Goal: Task Accomplishment & Management: Complete application form

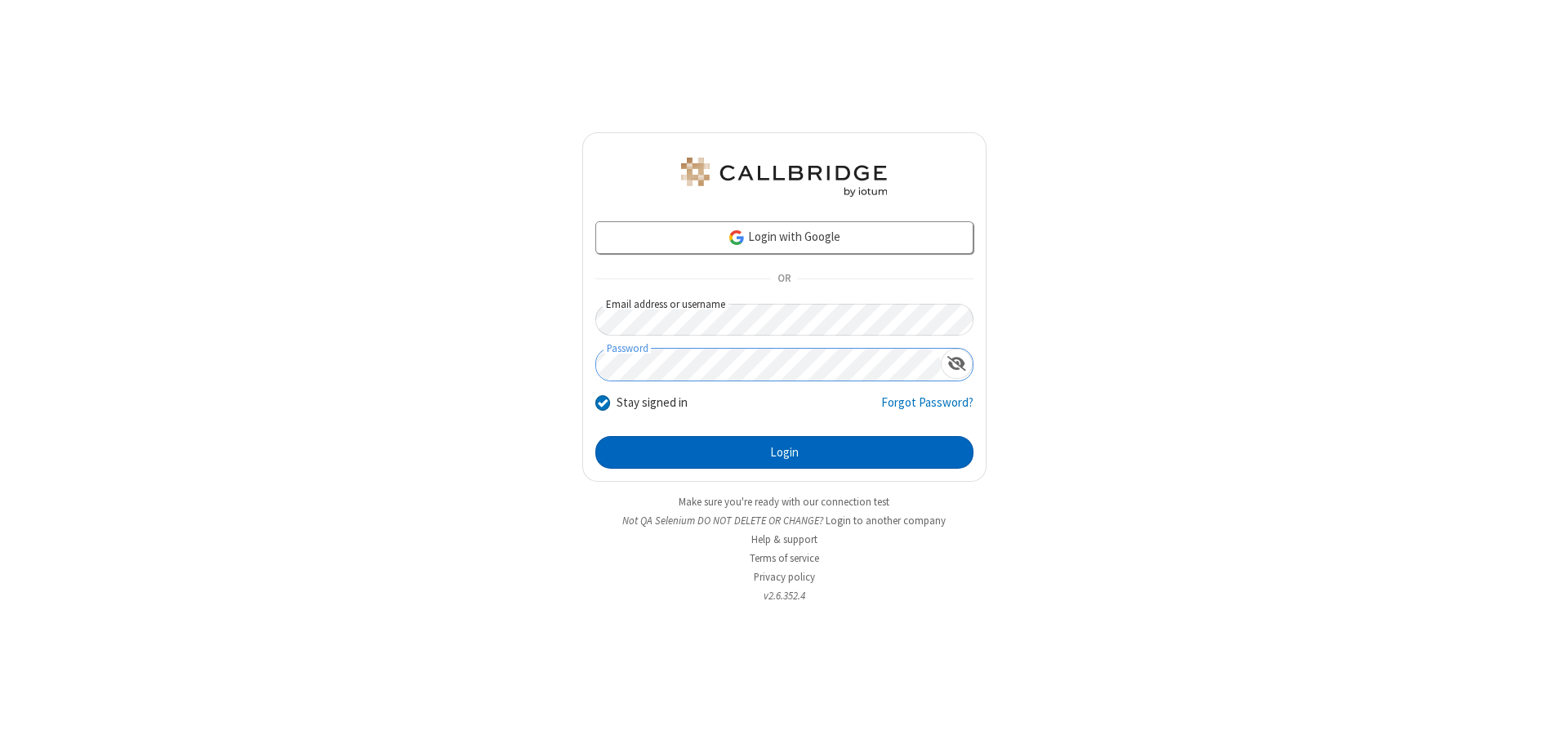
click at [784, 453] on button "Login" at bounding box center [784, 452] width 378 height 33
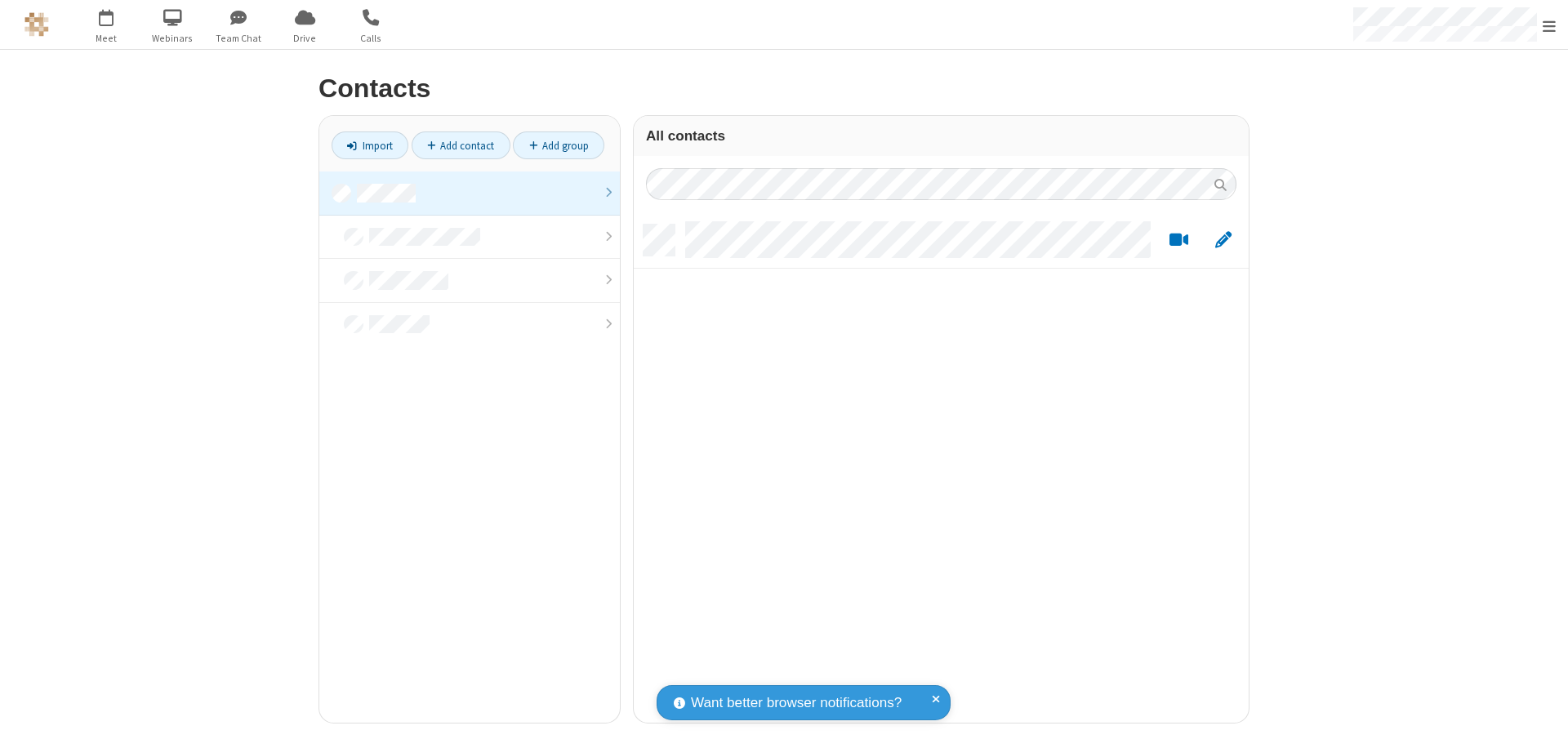
click at [470, 193] on link at bounding box center [469, 193] width 300 height 44
click at [460, 145] on link "Add contact" at bounding box center [460, 145] width 99 height 27
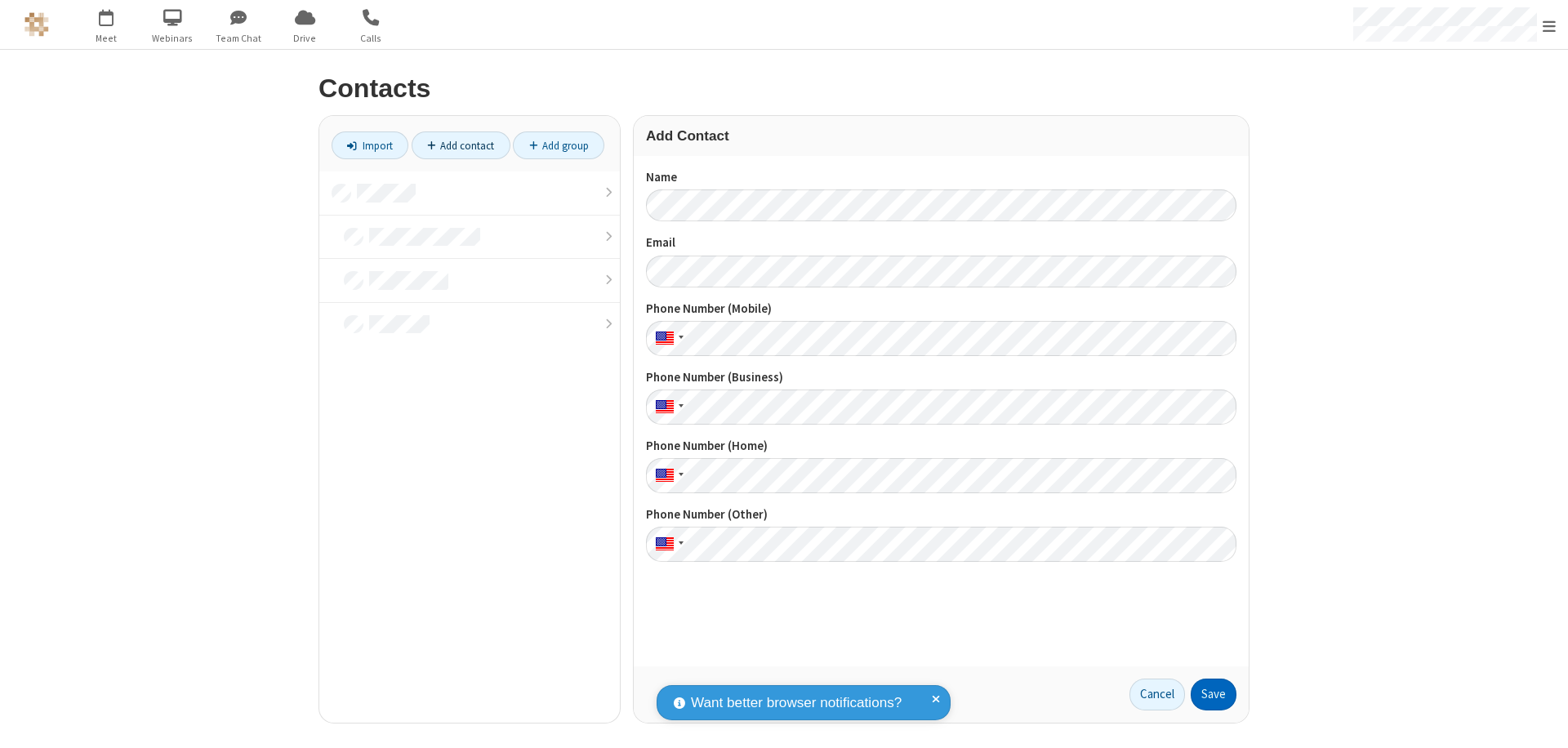
click at [1213, 693] on button "Save" at bounding box center [1213, 694] width 46 height 33
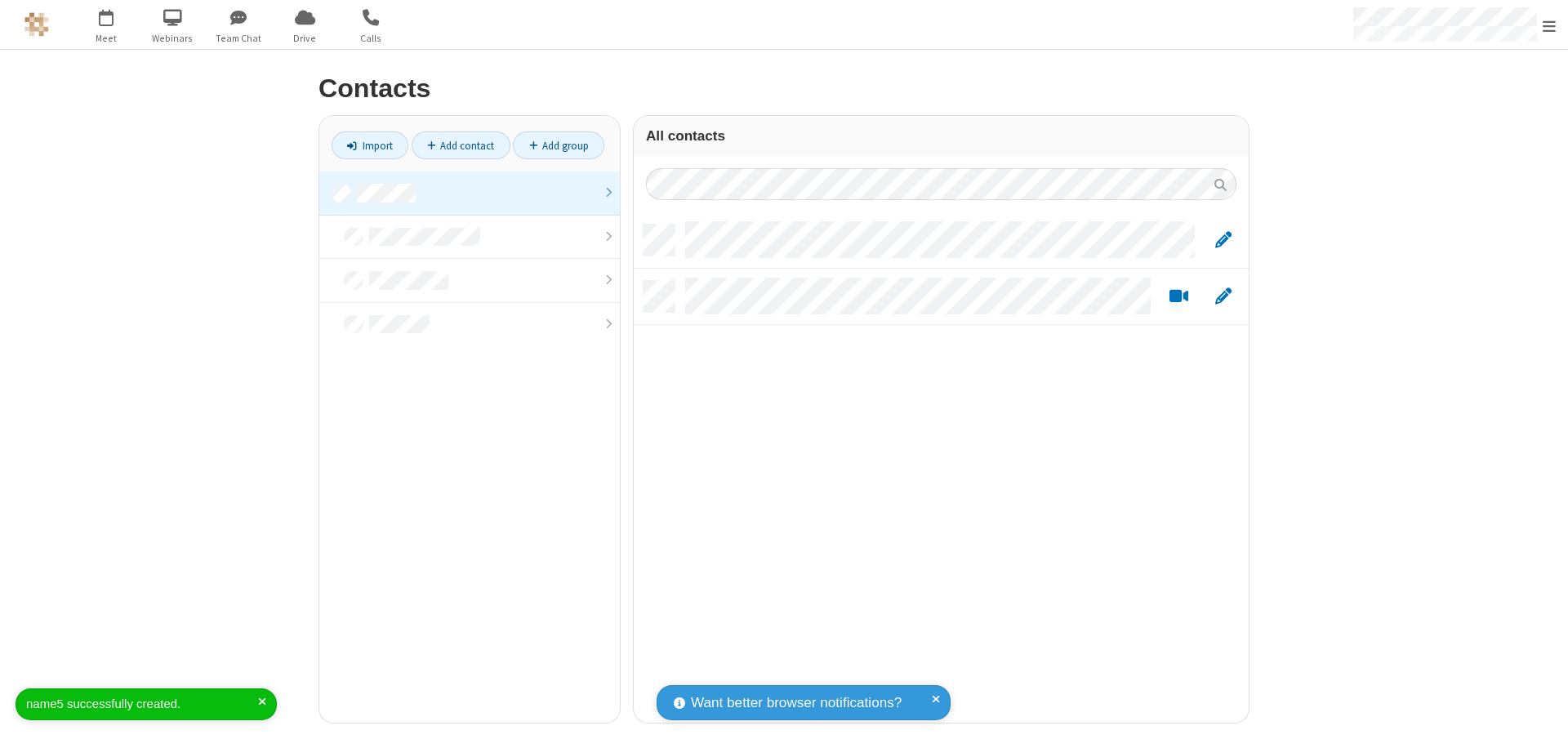
scroll to position [498, 602]
